Goal: Task Accomplishment & Management: Manage account settings

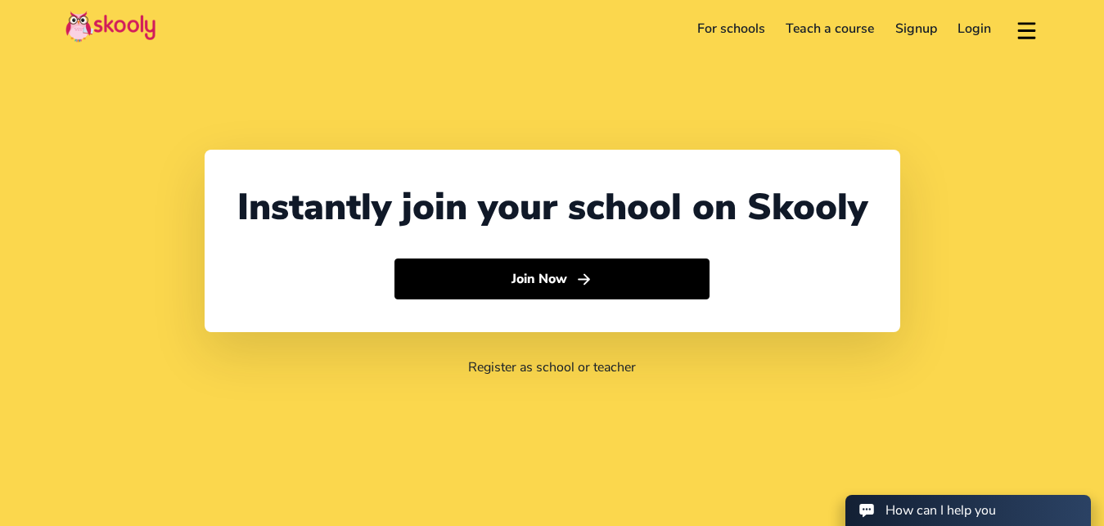
select select "20"
select select "[GEOGRAPHIC_DATA]"
select select "[GEOGRAPHIC_DATA]/[GEOGRAPHIC_DATA]"
click at [568, 451] on div "Instantly join your school on Skooly Join Now Register as school or teacher" at bounding box center [552, 263] width 1104 height 526
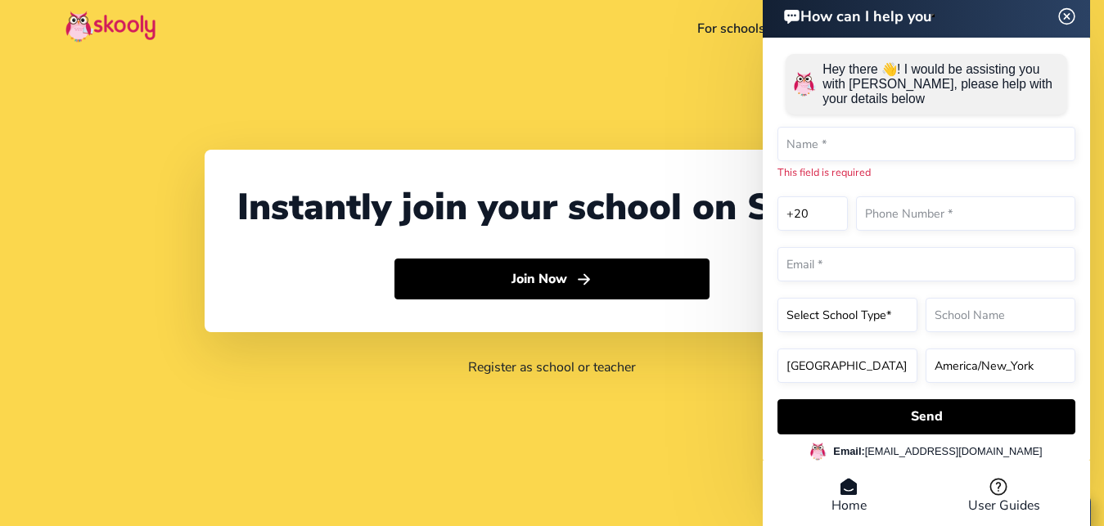
click at [643, 56] on header "For schools Teach a course Signup Login Download app Contact support English" at bounding box center [552, 28] width 1104 height 57
click at [1064, 14] on img at bounding box center [1066, 16] width 31 height 20
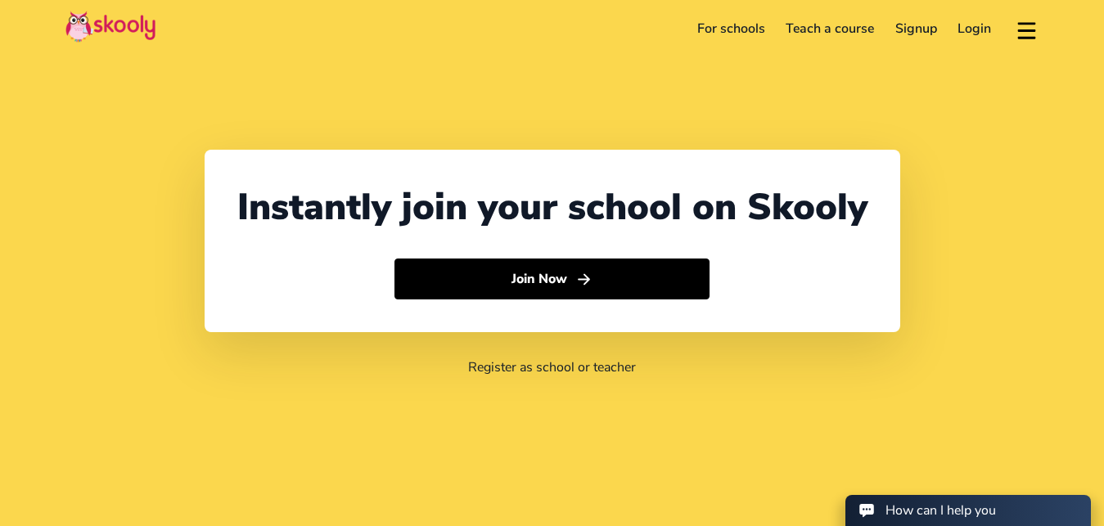
click at [859, 453] on div "Instantly join your school on Skooly Join Now Register as school or teacher" at bounding box center [552, 263] width 1104 height 526
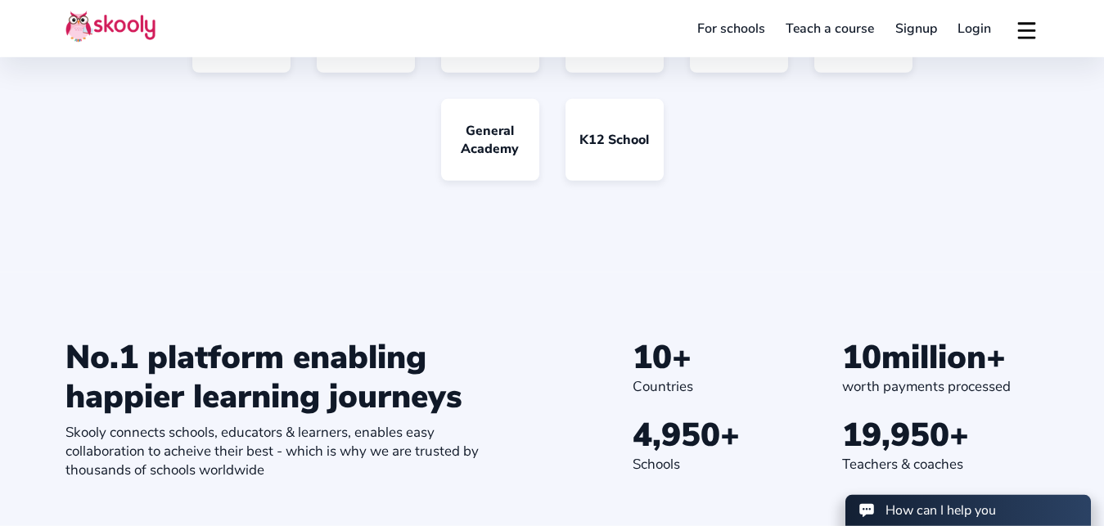
scroll to position [1502, 0]
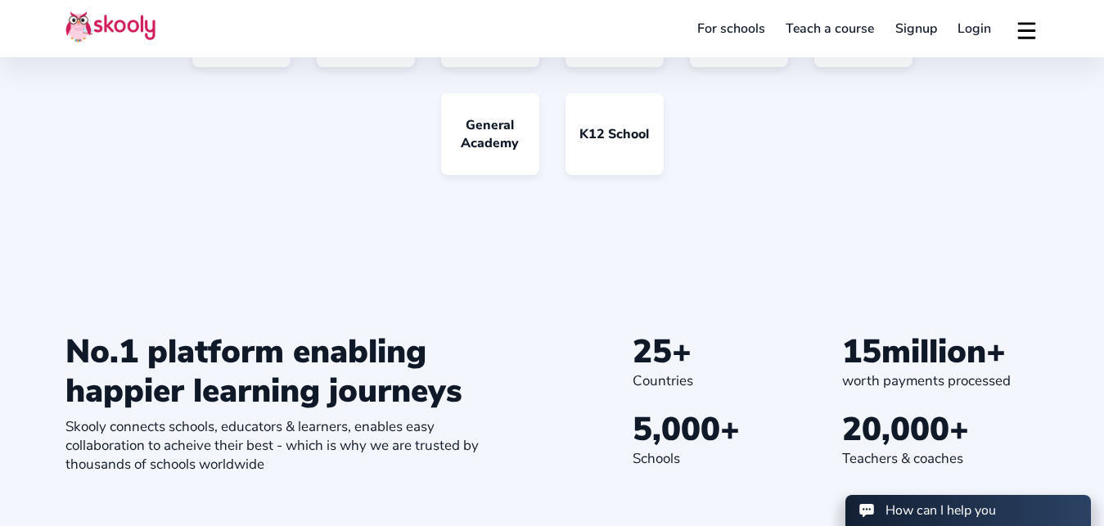
click at [978, 23] on link "Login" at bounding box center [974, 29] width 55 height 26
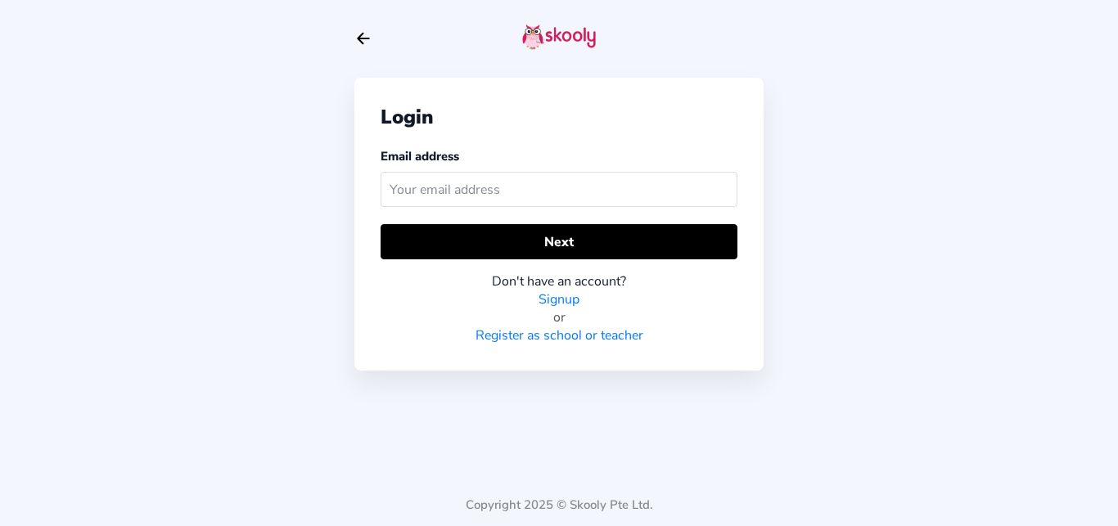
click at [440, 195] on input "text" at bounding box center [558, 189] width 357 height 35
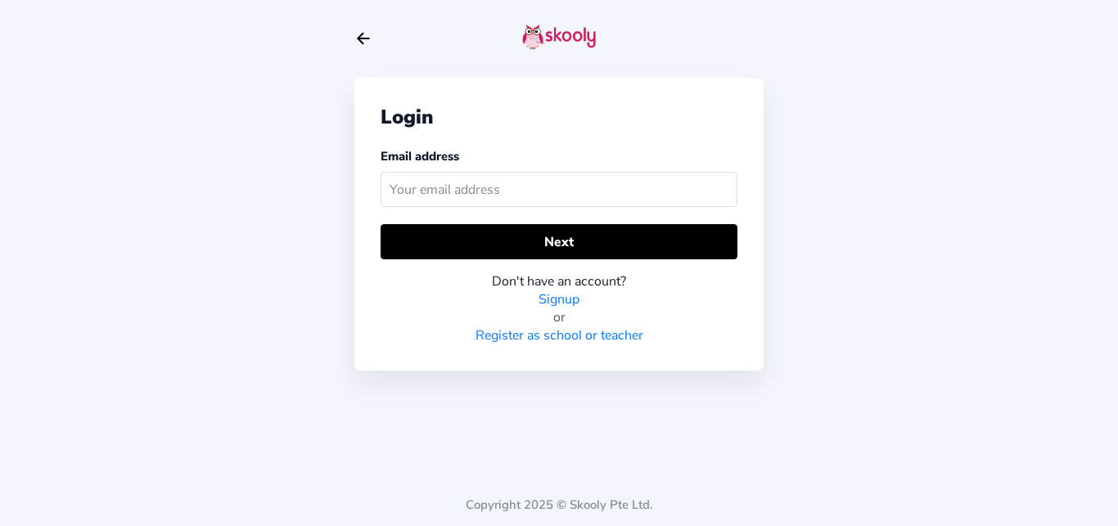
click at [440, 195] on input "text" at bounding box center [558, 189] width 357 height 35
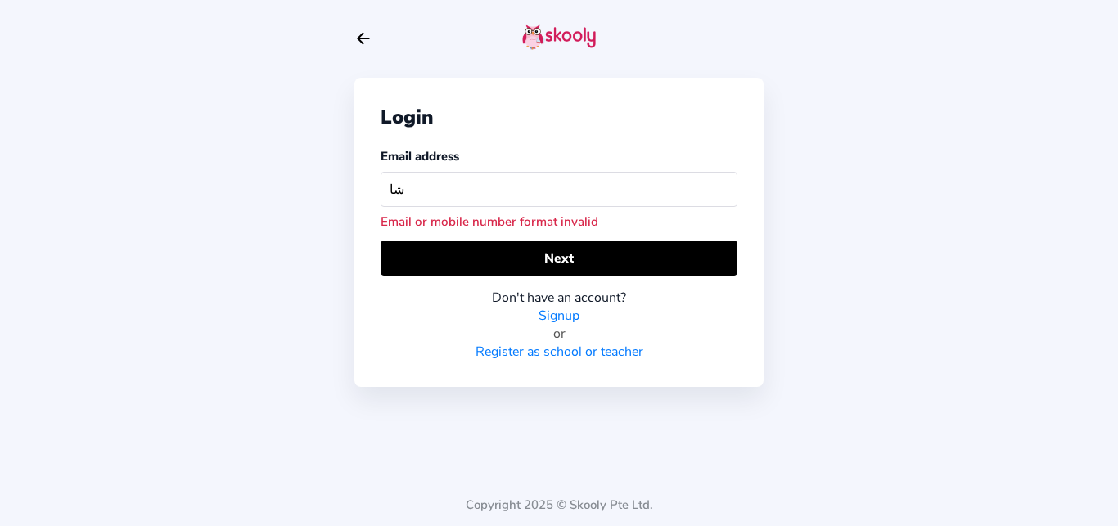
click at [440, 195] on input "شا" at bounding box center [558, 189] width 357 height 35
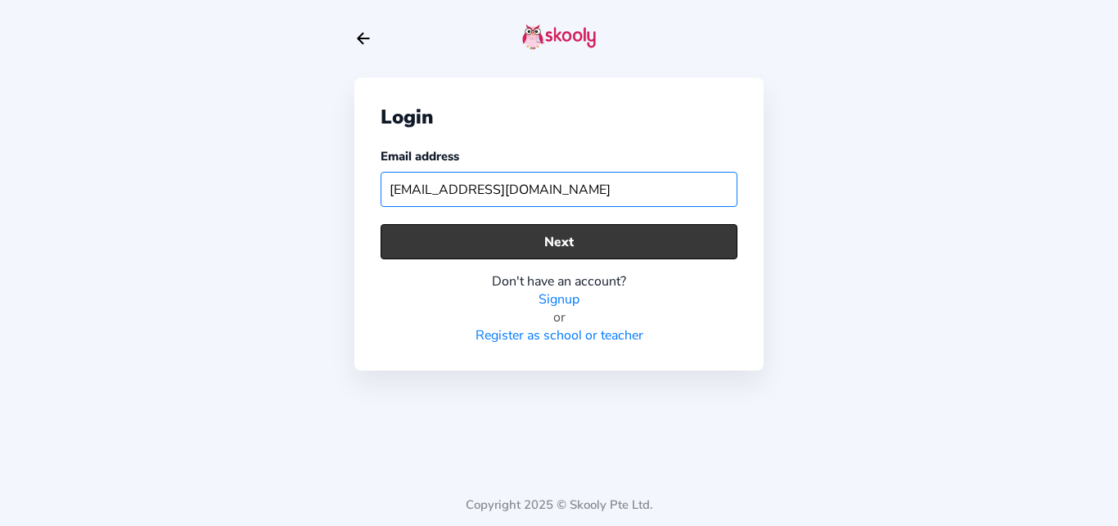
type input "[EMAIL_ADDRESS][DOMAIN_NAME]"
click at [601, 242] on button "Next" at bounding box center [558, 241] width 357 height 35
